Goal: Information Seeking & Learning: Check status

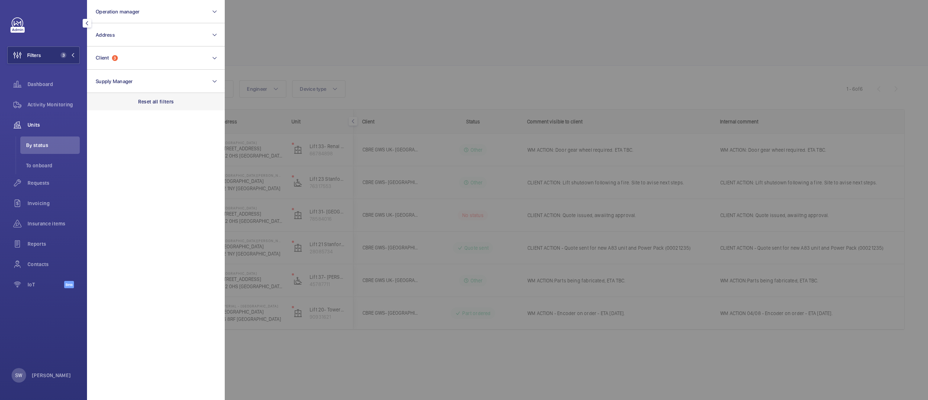
click at [165, 105] on div "Reset all filters" at bounding box center [156, 101] width 138 height 17
click at [140, 55] on button "Client" at bounding box center [156, 57] width 138 height 23
type input "keoli"
click at [138, 107] on span "[PERSON_NAME] sAmey Metrolink" at bounding box center [157, 104] width 100 height 7
click at [105, 107] on input "[PERSON_NAME] sAmey Metrolink" at bounding box center [98, 105] width 15 height 15
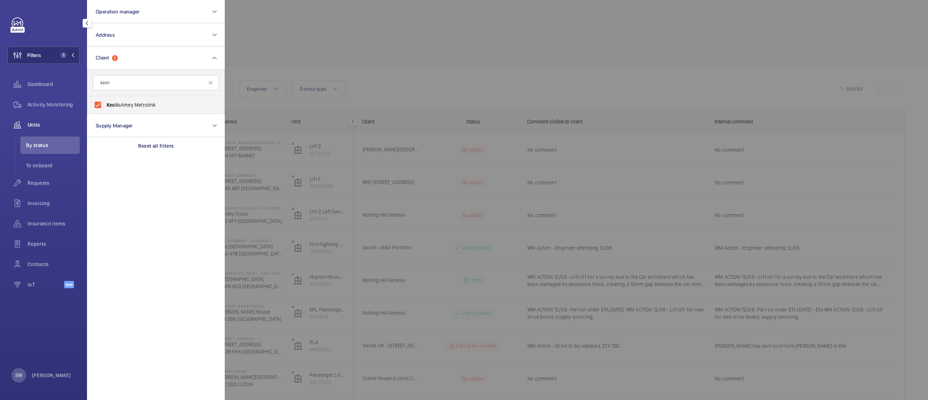
click at [138, 106] on span "[PERSON_NAME] sAmey Metrolink" at bounding box center [157, 104] width 100 height 7
click at [105, 106] on input "[PERSON_NAME] sAmey Metrolink" at bounding box center [98, 105] width 15 height 15
checkbox input "false"
click at [133, 84] on input "keoli" at bounding box center [156, 82] width 126 height 15
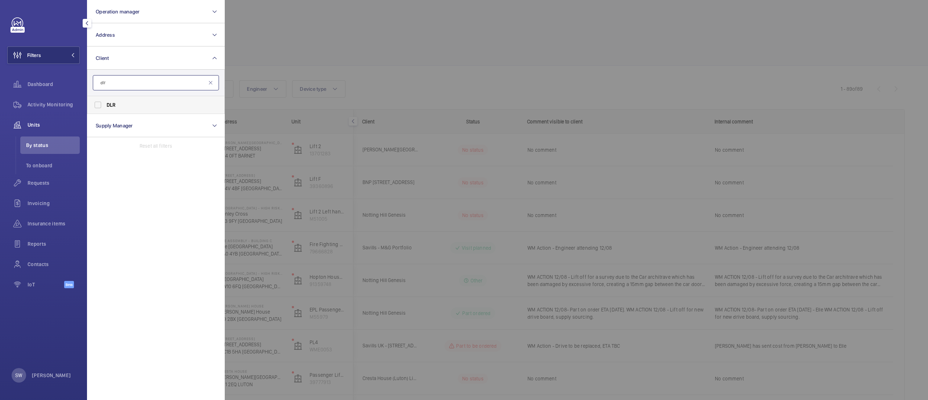
type input "dlr"
click at [131, 101] on label "DLR" at bounding box center [150, 104] width 126 height 17
click at [105, 101] on input "DLR" at bounding box center [98, 105] width 15 height 15
checkbox input "true"
click at [421, 35] on div at bounding box center [689, 200] width 928 height 400
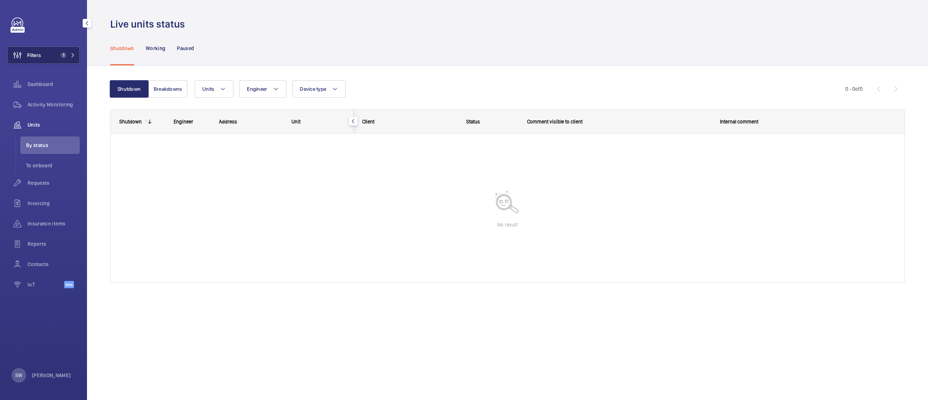
click at [57, 54] on button "Filters 1" at bounding box center [43, 54] width 73 height 17
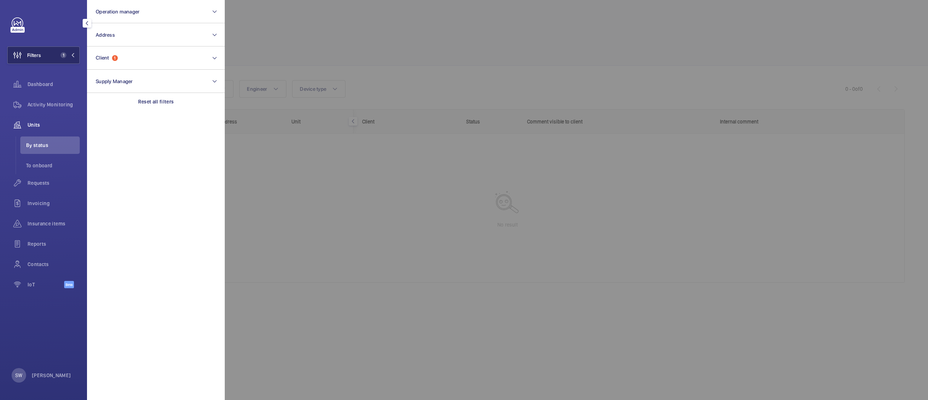
click at [57, 54] on button "Filters 1" at bounding box center [43, 54] width 73 height 17
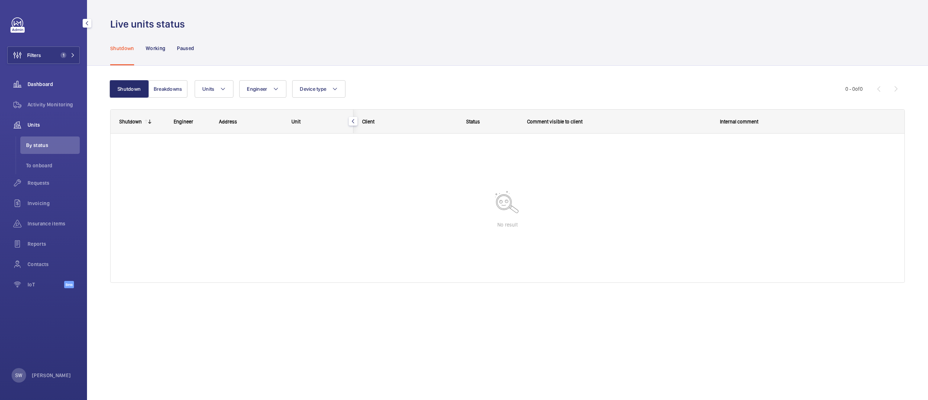
click at [50, 84] on span "Dashboard" at bounding box center [54, 83] width 52 height 7
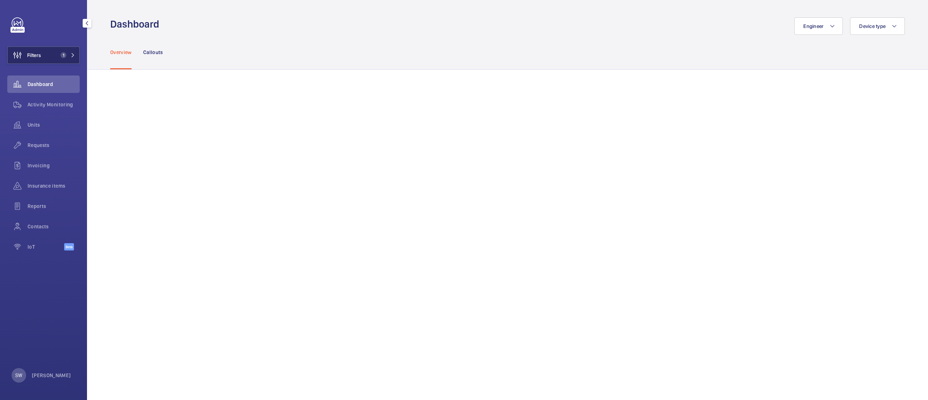
click at [53, 56] on button "Filters 1" at bounding box center [43, 54] width 73 height 17
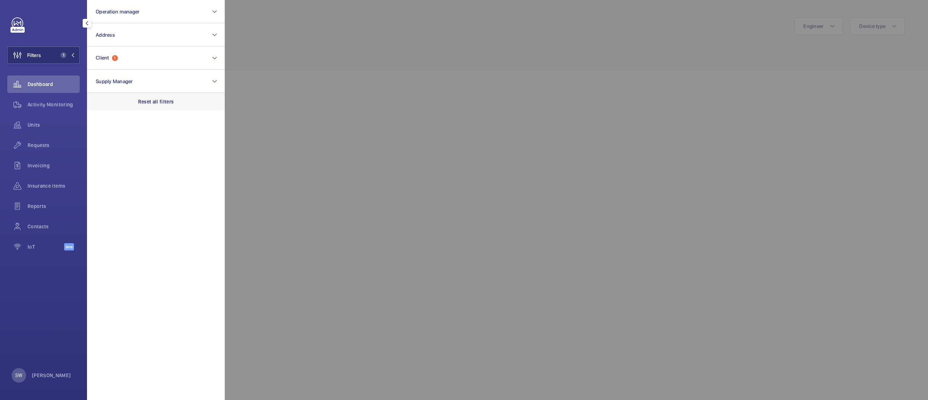
click at [160, 93] on div "Reset all filters" at bounding box center [156, 101] width 138 height 17
click at [124, 9] on span "Operation manager" at bounding box center [118, 12] width 44 height 6
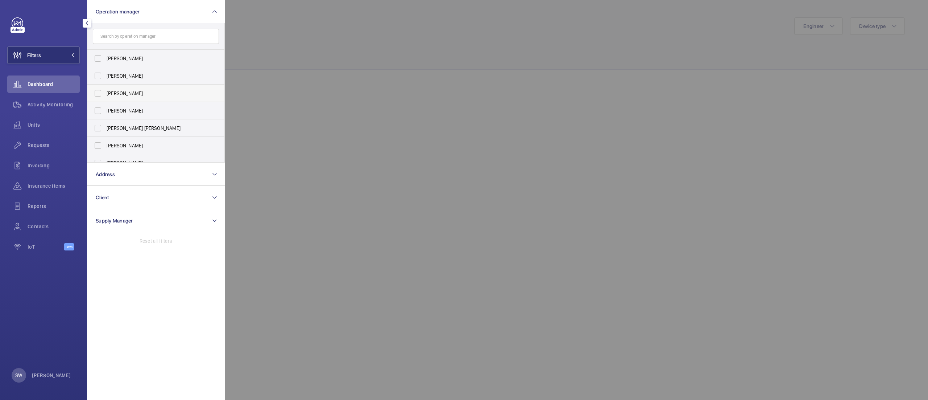
click at [168, 88] on label "[PERSON_NAME]" at bounding box center [150, 92] width 126 height 17
click at [105, 88] on input "[PERSON_NAME]" at bounding box center [98, 93] width 15 height 15
checkbox input "true"
click at [367, 53] on div at bounding box center [689, 200] width 928 height 400
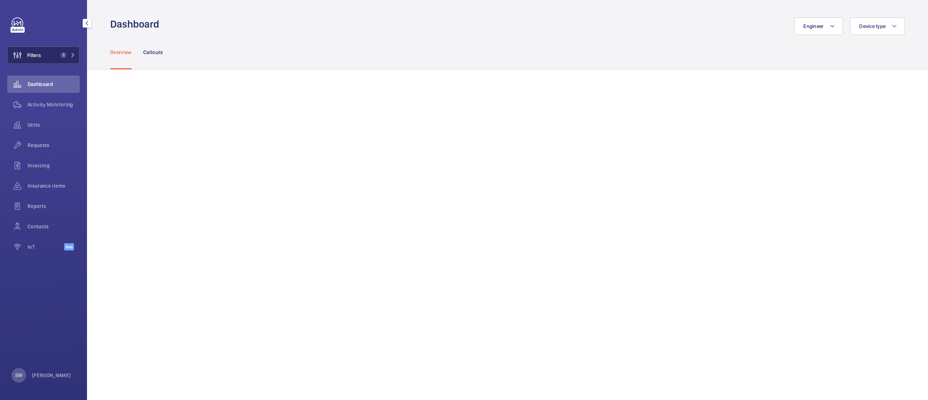
click at [49, 50] on button "Filters 1" at bounding box center [43, 54] width 73 height 17
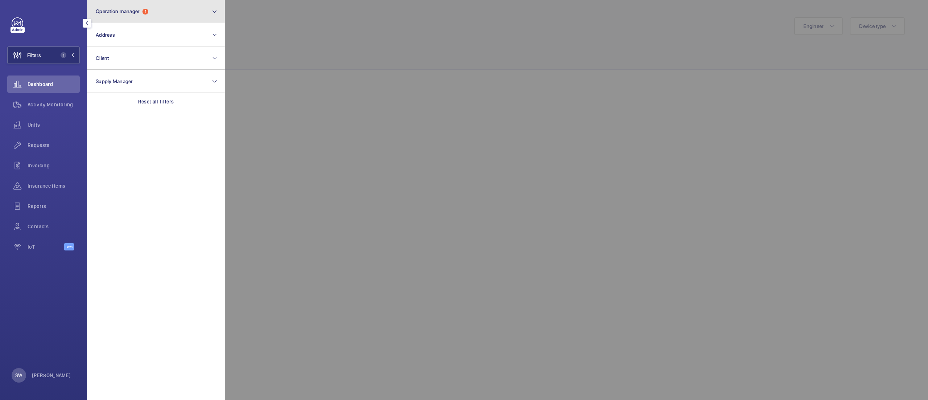
click at [189, 15] on button "Operation manager 1" at bounding box center [156, 11] width 138 height 23
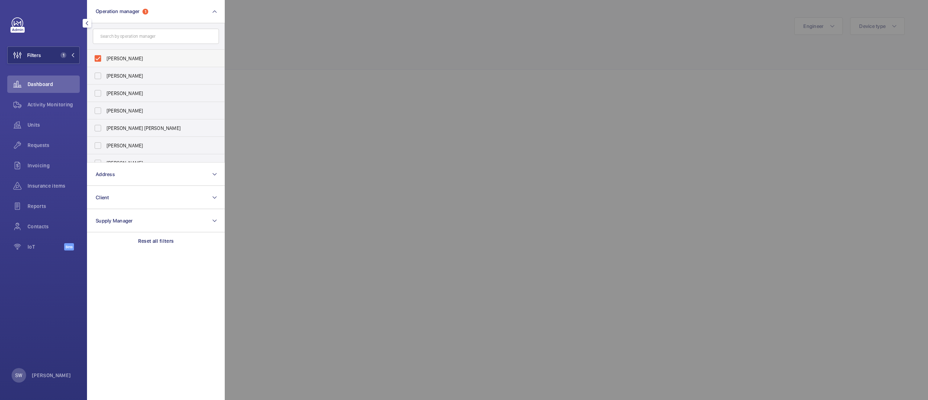
click at [133, 57] on span "[PERSON_NAME]" at bounding box center [157, 58] width 100 height 7
click at [105, 57] on input "[PERSON_NAME]" at bounding box center [98, 58] width 15 height 15
checkbox input "false"
click at [132, 92] on span "[PERSON_NAME]" at bounding box center [157, 93] width 100 height 7
click at [105, 92] on input "[PERSON_NAME]" at bounding box center [98, 93] width 15 height 15
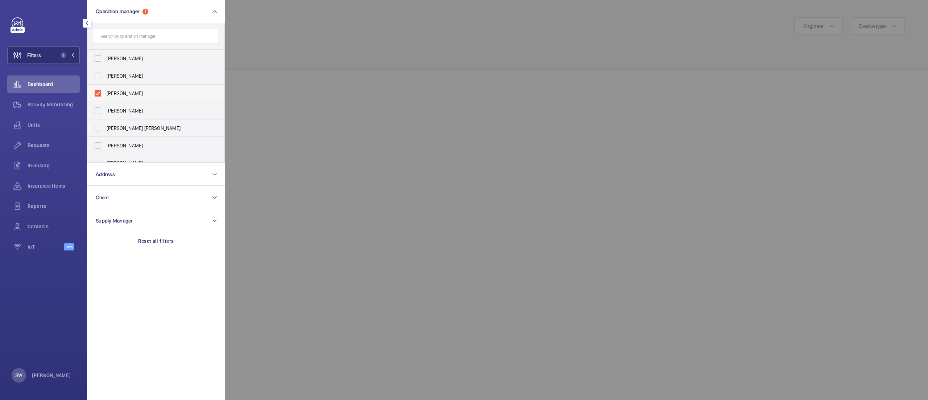
click at [127, 91] on span "[PERSON_NAME]" at bounding box center [157, 93] width 100 height 7
click at [105, 91] on input "[PERSON_NAME]" at bounding box center [98, 93] width 15 height 15
checkbox input "false"
click at [141, 101] on span "[PERSON_NAME]" at bounding box center [157, 99] width 100 height 7
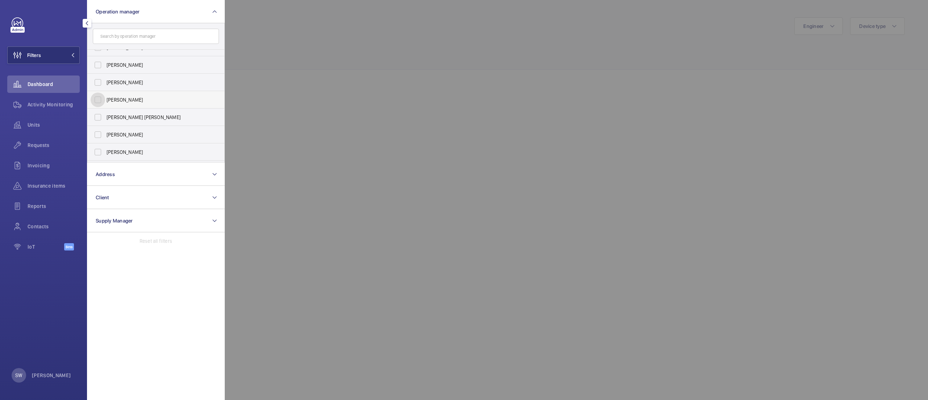
click at [105, 101] on input "[PERSON_NAME]" at bounding box center [98, 99] width 15 height 15
checkbox input "true"
click at [383, 61] on div at bounding box center [689, 200] width 928 height 400
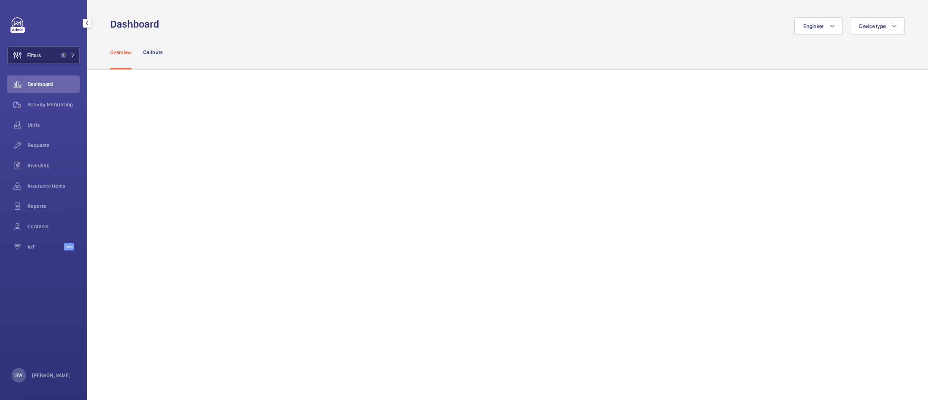
click at [62, 51] on button "Filters 1" at bounding box center [43, 54] width 73 height 17
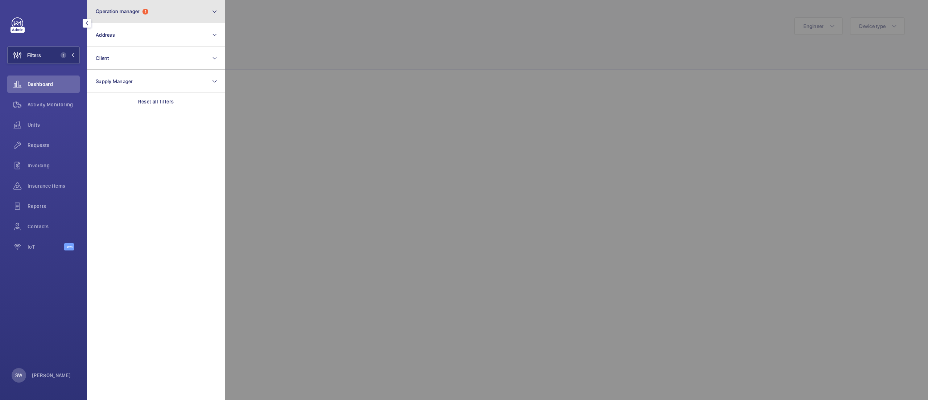
click at [187, 3] on button "Operation manager 1" at bounding box center [156, 11] width 138 height 23
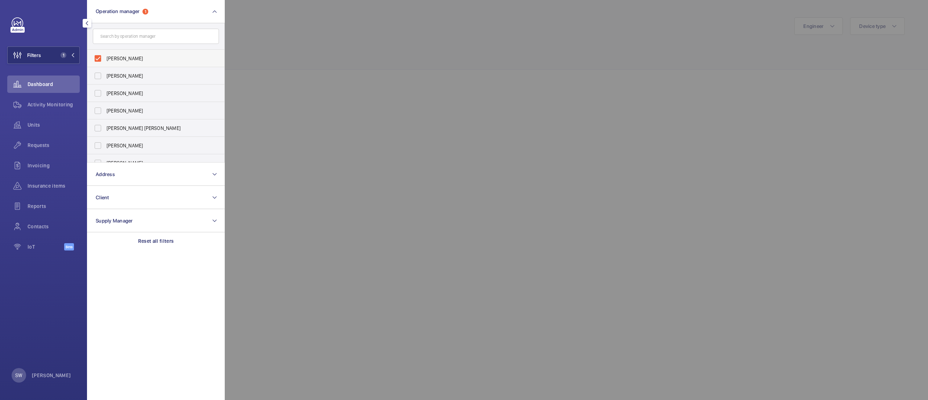
click at [132, 58] on span "[PERSON_NAME]" at bounding box center [157, 58] width 100 height 7
click at [105, 58] on input "[PERSON_NAME]" at bounding box center [98, 58] width 15 height 15
checkbox input "false"
click at [132, 106] on label "[PERSON_NAME]" at bounding box center [150, 110] width 126 height 17
click at [105, 106] on input "[PERSON_NAME]" at bounding box center [98, 110] width 15 height 15
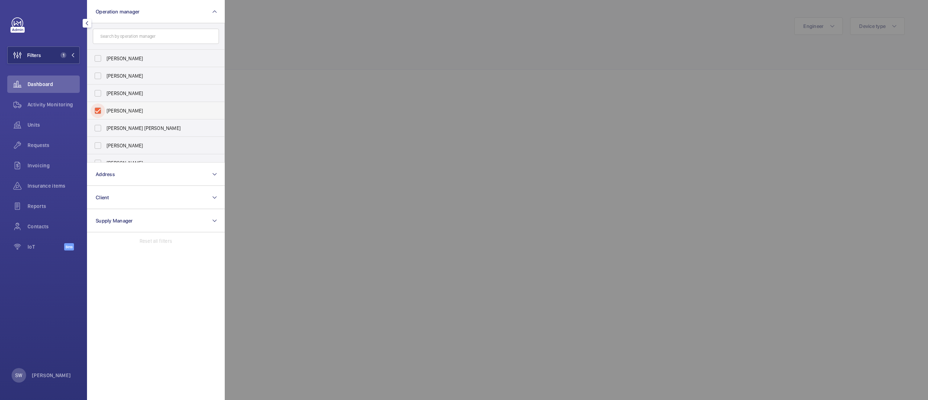
checkbox input "true"
click at [442, 79] on div at bounding box center [689, 200] width 928 height 400
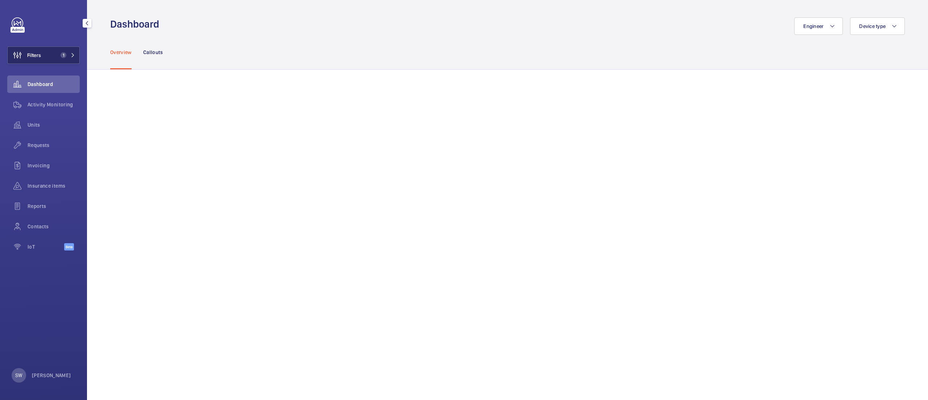
click at [56, 51] on button "Filters 1" at bounding box center [43, 54] width 73 height 17
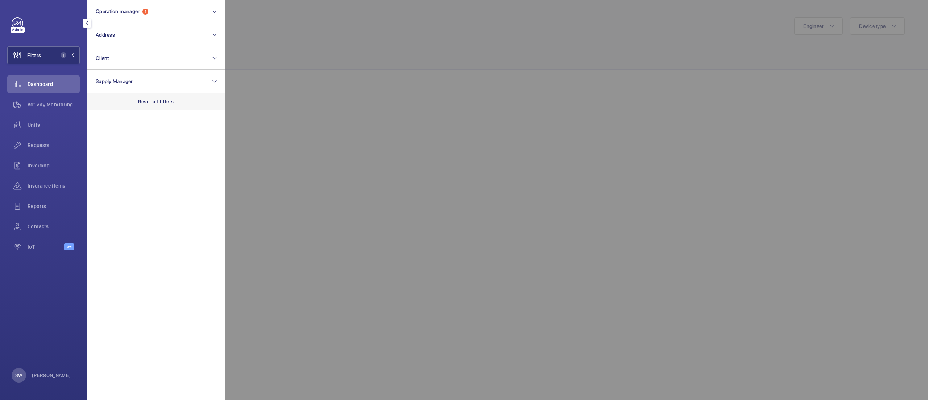
click at [179, 104] on div "Reset all filters" at bounding box center [156, 101] width 138 height 17
click at [158, 59] on button "Client" at bounding box center [156, 57] width 138 height 23
type input "49 grosven"
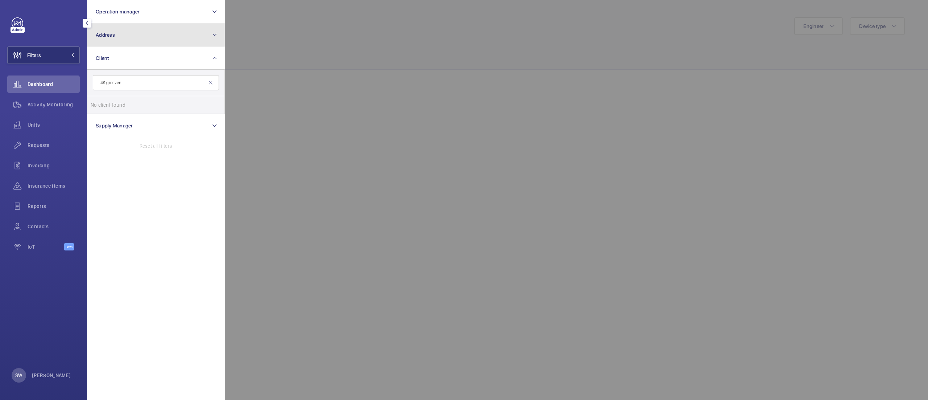
click at [161, 43] on button "Address" at bounding box center [156, 34] width 138 height 23
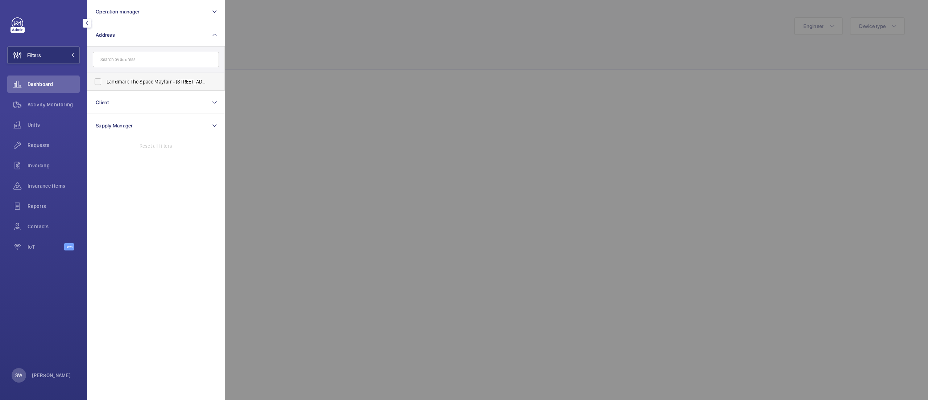
click at [155, 88] on label "Landmark The Space Mayfair - [STREET_ADDRESS]" at bounding box center [150, 81] width 126 height 17
click at [105, 88] on input "Landmark The Space Mayfair - [STREET_ADDRESS]" at bounding box center [98, 81] width 15 height 15
checkbox input "true"
click at [54, 126] on span "Units" at bounding box center [54, 124] width 52 height 7
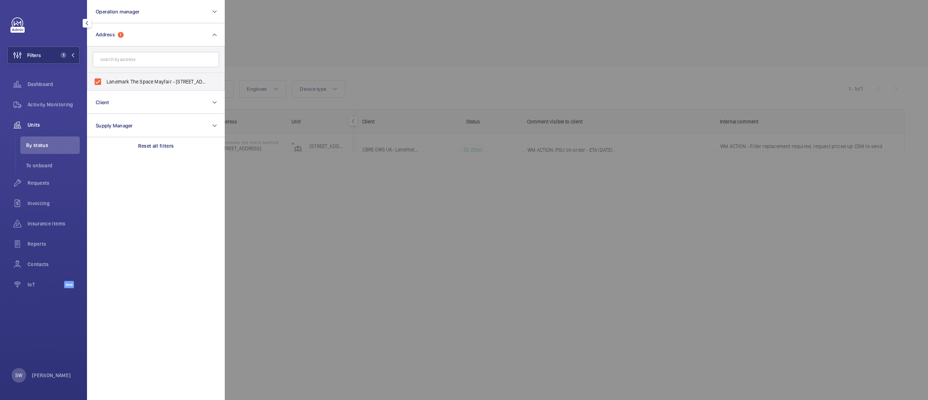
click at [507, 62] on div at bounding box center [689, 200] width 928 height 400
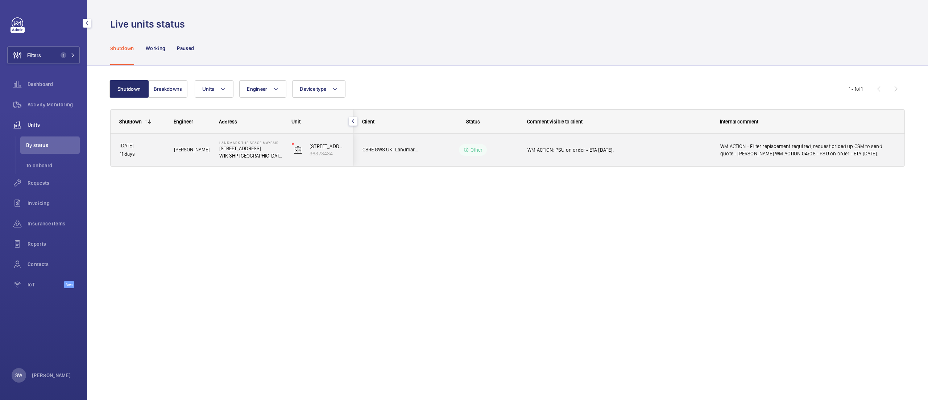
click at [788, 159] on div "WM ACTION - Filter replacement required, request priced up CSM to send quote - …" at bounding box center [808, 149] width 192 height 31
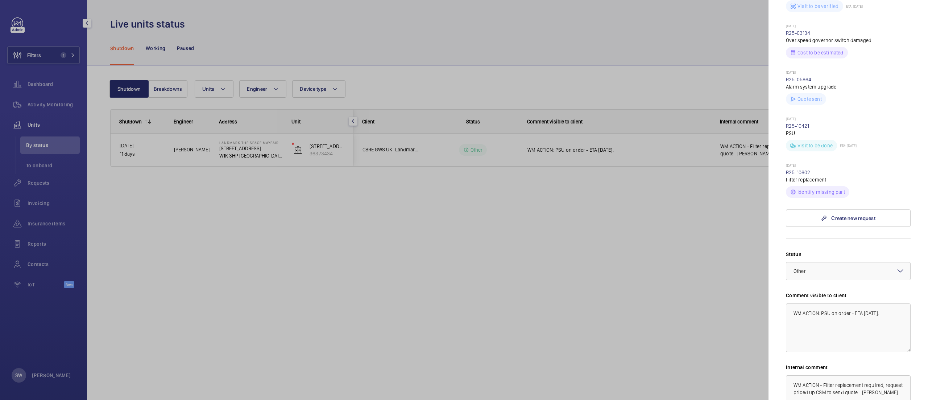
scroll to position [281, 0]
click at [801, 170] on link "R25-10602" at bounding box center [798, 173] width 25 height 6
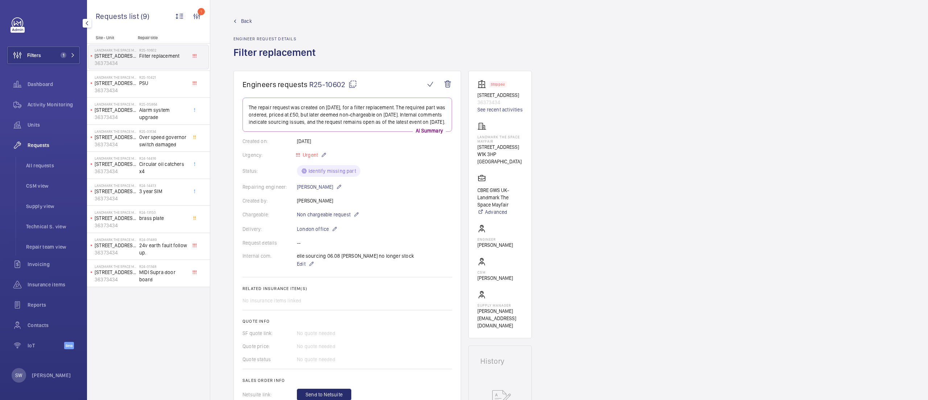
click at [351, 81] on mat-icon at bounding box center [352, 84] width 9 height 9
click at [352, 87] on mat-icon at bounding box center [352, 84] width 9 height 9
click at [64, 52] on span "1" at bounding box center [64, 55] width 6 height 6
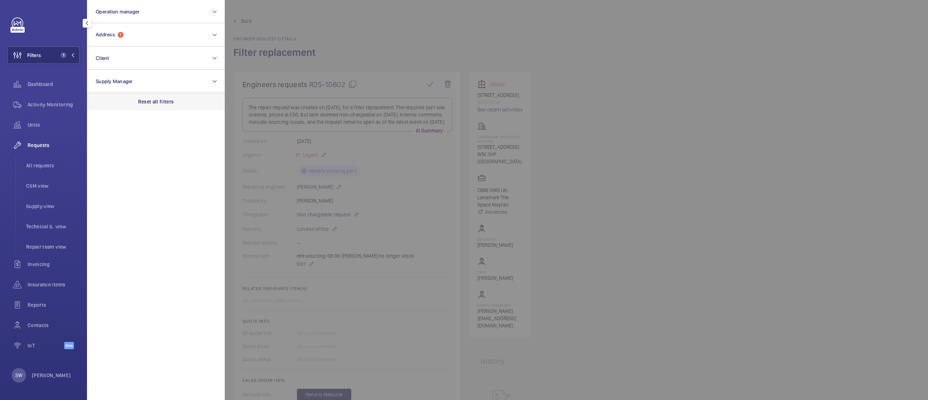
click at [186, 96] on div "Reset all filters" at bounding box center [156, 101] width 138 height 17
click at [163, 59] on button "Client" at bounding box center [156, 57] width 138 height 23
type input "[PERSON_NAME]"
click at [153, 100] on label "CBRE GWS UK- [GEOGRAPHIC_DATA] ( [PERSON_NAME] ersmith)" at bounding box center [150, 104] width 126 height 17
click at [105, 100] on input "CBRE GWS UK- [GEOGRAPHIC_DATA] ( [PERSON_NAME] ersmith)" at bounding box center [98, 105] width 15 height 15
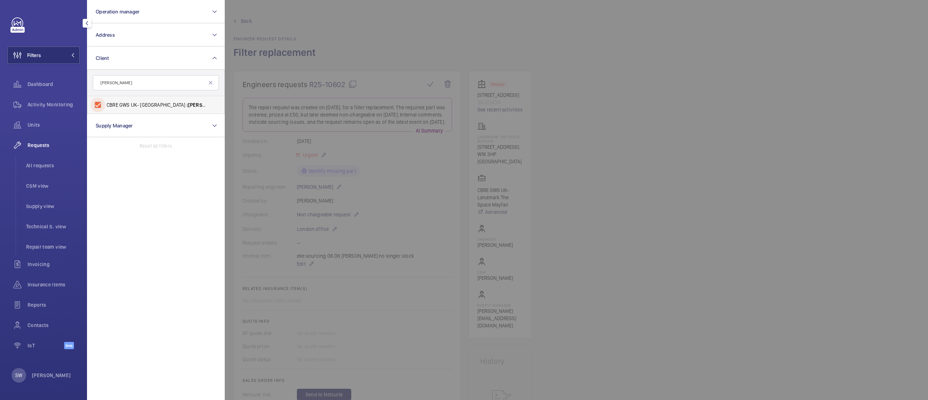
checkbox input "true"
click at [38, 110] on div "Activity Monitoring" at bounding box center [43, 104] width 73 height 17
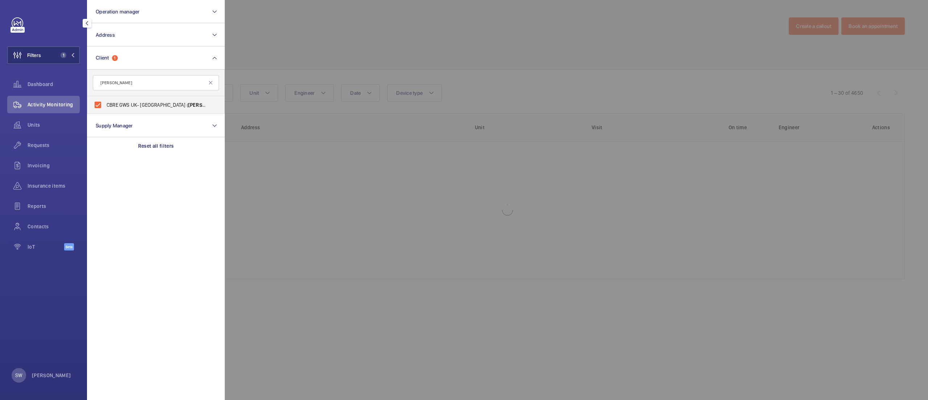
click at [554, 45] on div at bounding box center [689, 200] width 928 height 400
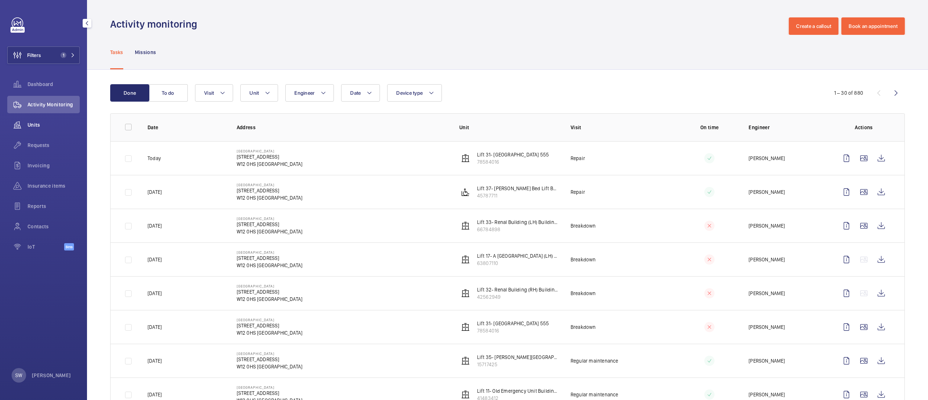
click at [57, 116] on div "Units" at bounding box center [43, 124] width 73 height 17
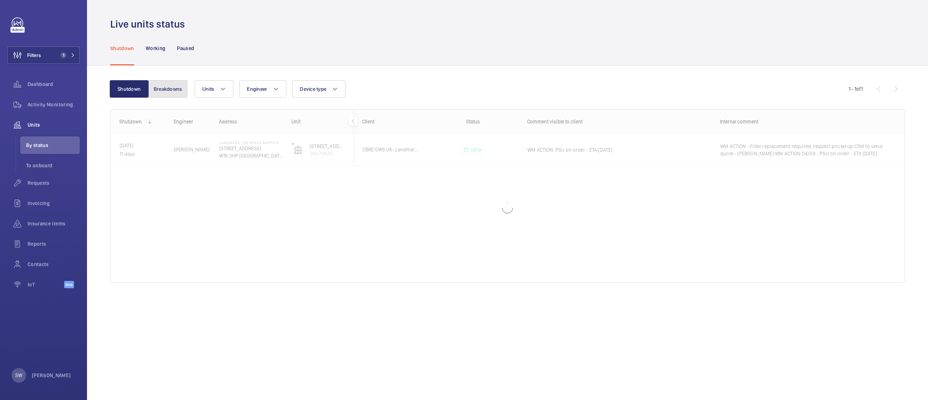
click at [175, 91] on button "Breakdowns" at bounding box center [167, 88] width 39 height 17
